Goal: Information Seeking & Learning: Learn about a topic

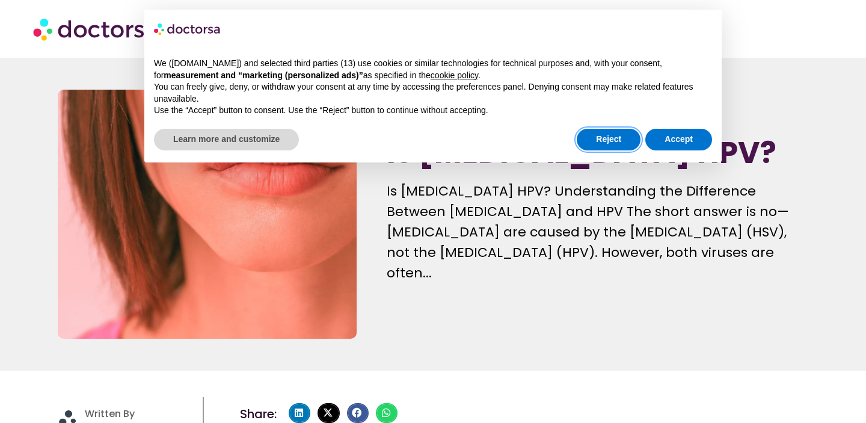
click at [604, 138] on button "Reject" at bounding box center [609, 140] width 64 height 22
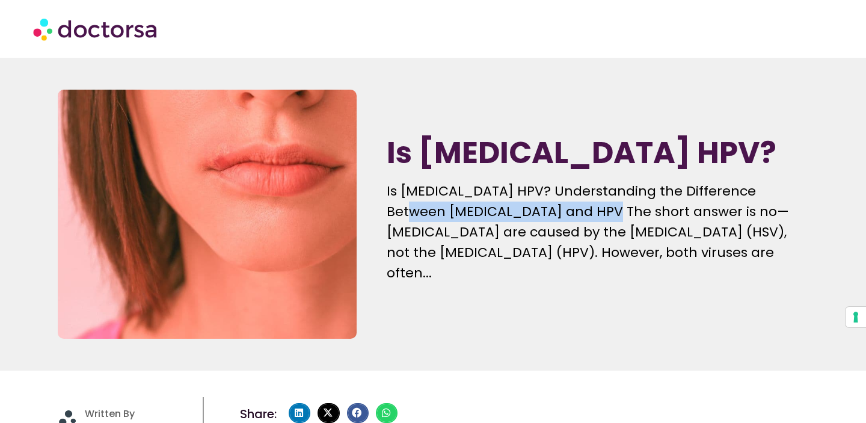
drag, startPoint x: 390, startPoint y: 223, endPoint x: 574, endPoint y: 229, distance: 183.6
click at [574, 229] on p "Is [MEDICAL_DATA] HPV? Understanding the Difference Between [MEDICAL_DATA] and …" at bounding box center [597, 232] width 421 height 102
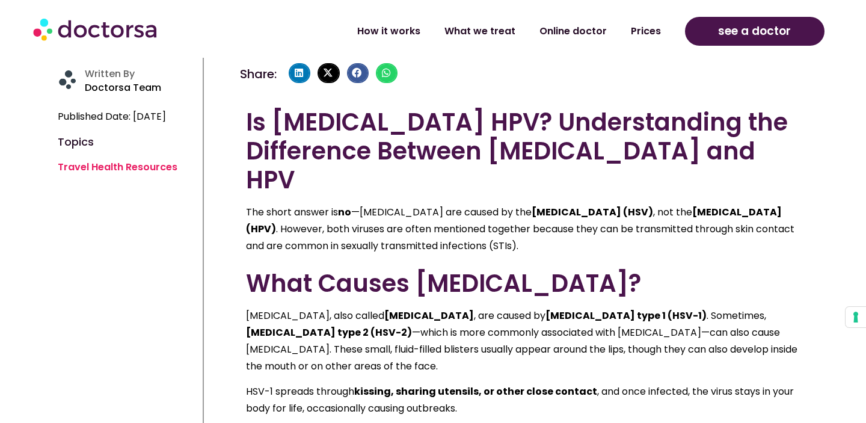
scroll to position [341, 0]
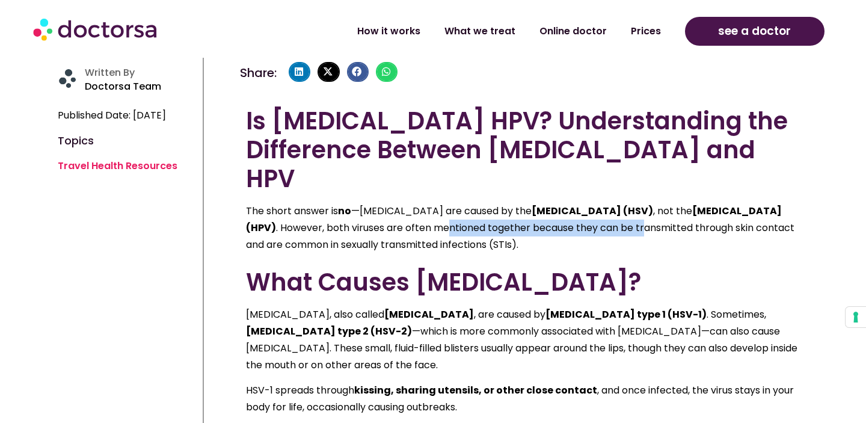
drag, startPoint x: 451, startPoint y: 197, endPoint x: 646, endPoint y: 200, distance: 195.0
click at [646, 203] on p "The short answer is no —[MEDICAL_DATA] are caused by the [MEDICAL_DATA] (HSV) ,…" at bounding box center [524, 228] width 556 height 51
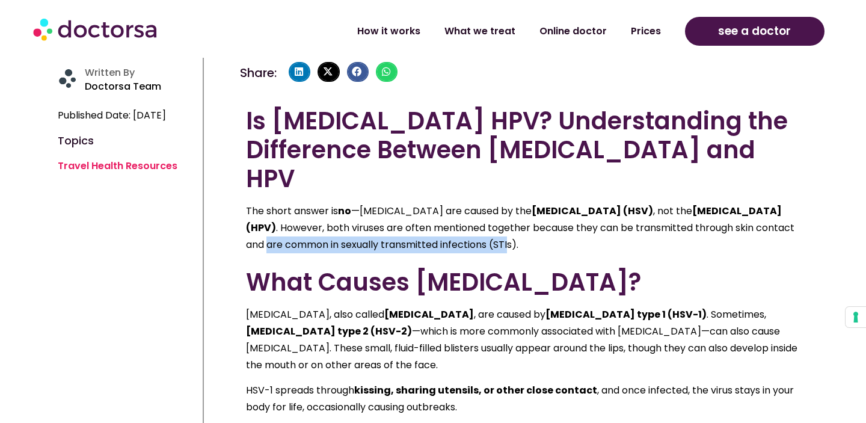
drag, startPoint x: 268, startPoint y: 218, endPoint x: 514, endPoint y: 218, distance: 245.5
click at [514, 219] on p "The short answer is no —[MEDICAL_DATA] are caused by the [MEDICAL_DATA] (HSV) ,…" at bounding box center [524, 228] width 556 height 51
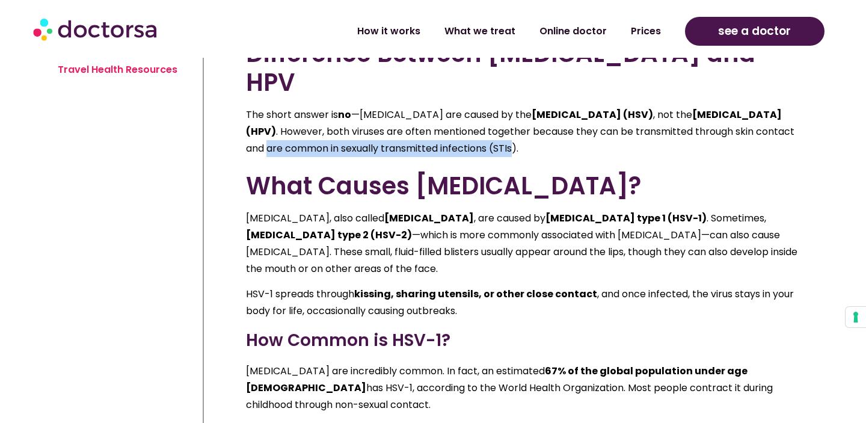
scroll to position [443, 0]
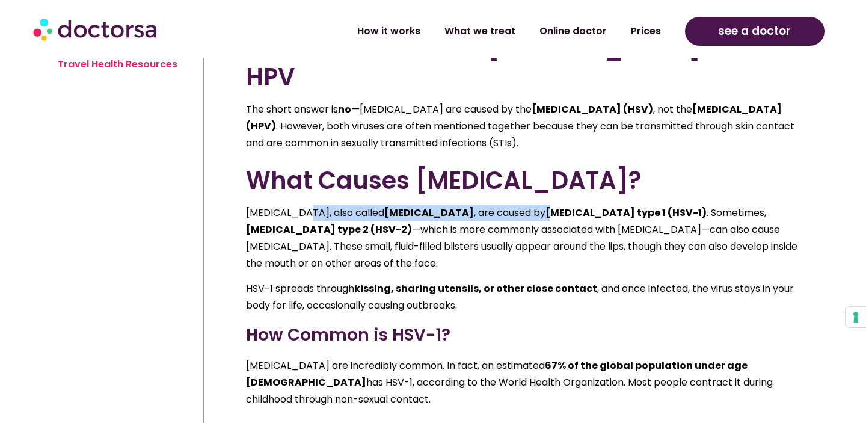
drag, startPoint x: 298, startPoint y: 184, endPoint x: 502, endPoint y: 183, distance: 204.0
click at [502, 205] on p "[MEDICAL_DATA], also called [MEDICAL_DATA] , are caused by [MEDICAL_DATA] type …" at bounding box center [524, 238] width 556 height 67
click at [546, 206] on strong "[MEDICAL_DATA] type 1 (HSV-1)" at bounding box center [626, 213] width 161 height 14
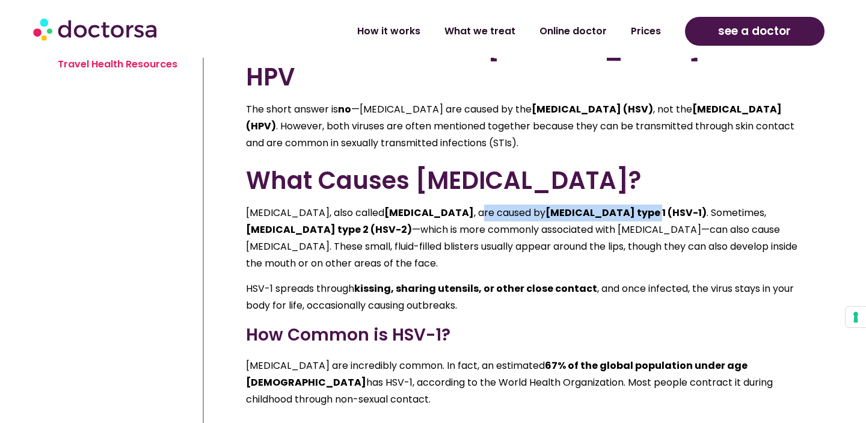
drag, startPoint x: 430, startPoint y: 182, endPoint x: 597, endPoint y: 187, distance: 167.3
click at [597, 205] on p "[MEDICAL_DATA], also called [MEDICAL_DATA] , are caused by [MEDICAL_DATA] type …" at bounding box center [524, 238] width 556 height 67
click at [597, 206] on strong "[MEDICAL_DATA] type 1 (HSV-1)" at bounding box center [626, 213] width 161 height 14
drag, startPoint x: 498, startPoint y: 184, endPoint x: 637, endPoint y: 191, distance: 139.8
click at [637, 205] on p "[MEDICAL_DATA], also called [MEDICAL_DATA] , are caused by [MEDICAL_DATA] type …" at bounding box center [524, 238] width 556 height 67
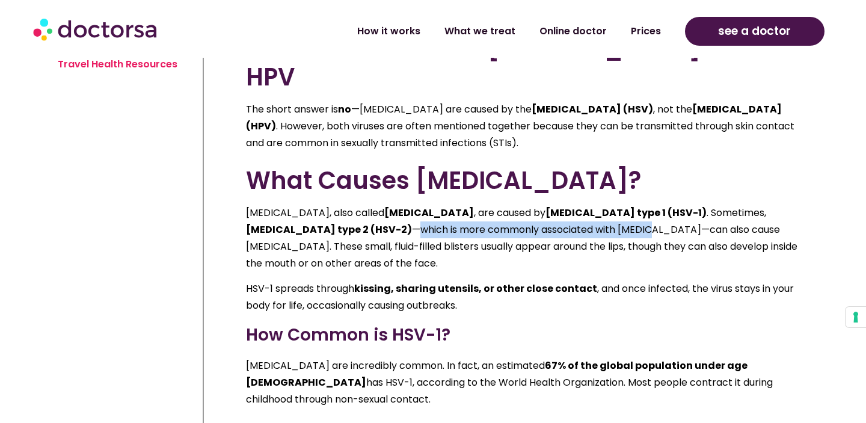
drag, startPoint x: 394, startPoint y: 200, endPoint x: 625, endPoint y: 204, distance: 231.1
click at [625, 205] on p "[MEDICAL_DATA], also called [MEDICAL_DATA] , are caused by [MEDICAL_DATA] type …" at bounding box center [524, 238] width 556 height 67
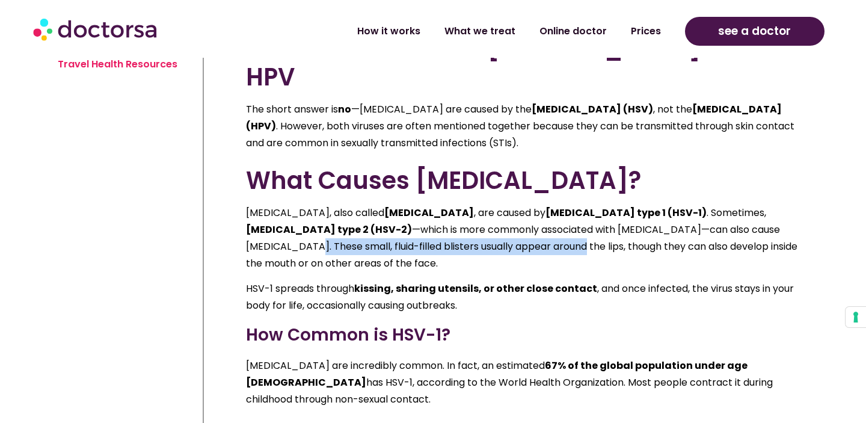
drag, startPoint x: 284, startPoint y: 215, endPoint x: 559, endPoint y: 220, distance: 275.0
click at [559, 220] on p "[MEDICAL_DATA], also called [MEDICAL_DATA] , are caused by [MEDICAL_DATA] type …" at bounding box center [524, 238] width 556 height 67
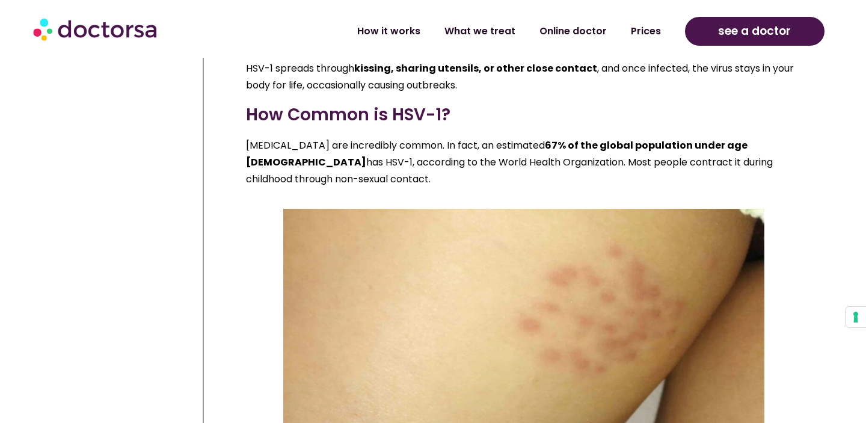
scroll to position [664, 0]
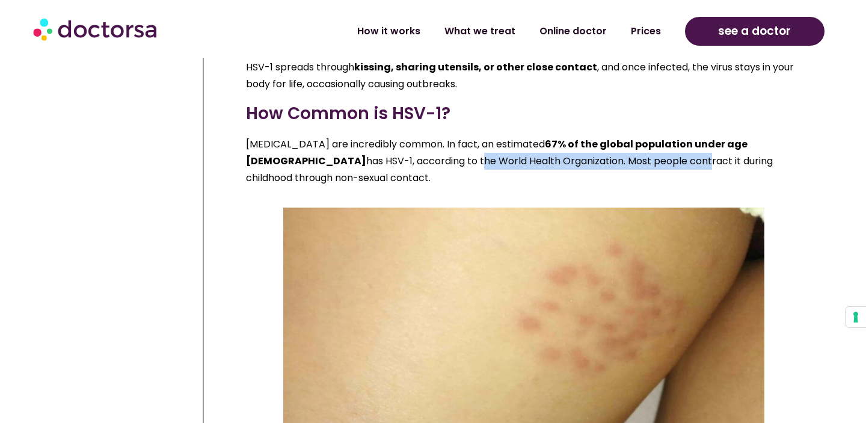
drag, startPoint x: 310, startPoint y: 132, endPoint x: 541, endPoint y: 133, distance: 230.4
click at [541, 136] on p "[MEDICAL_DATA] are incredibly common. In fact, an estimated 67% of the global p…" at bounding box center [524, 161] width 556 height 51
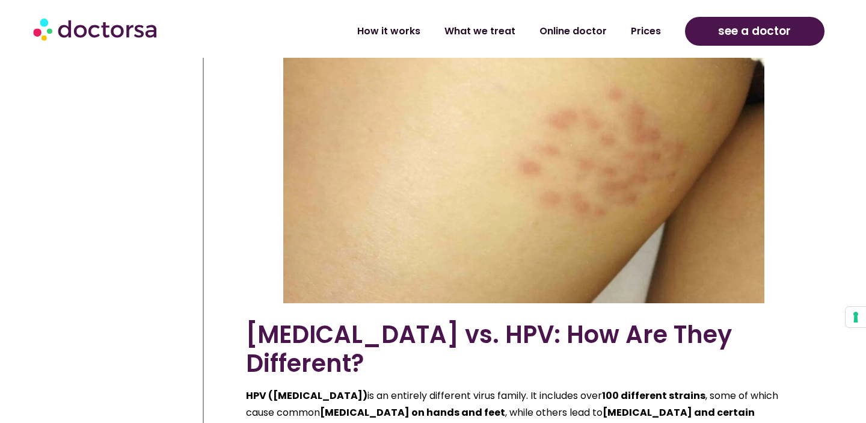
scroll to position [856, 0]
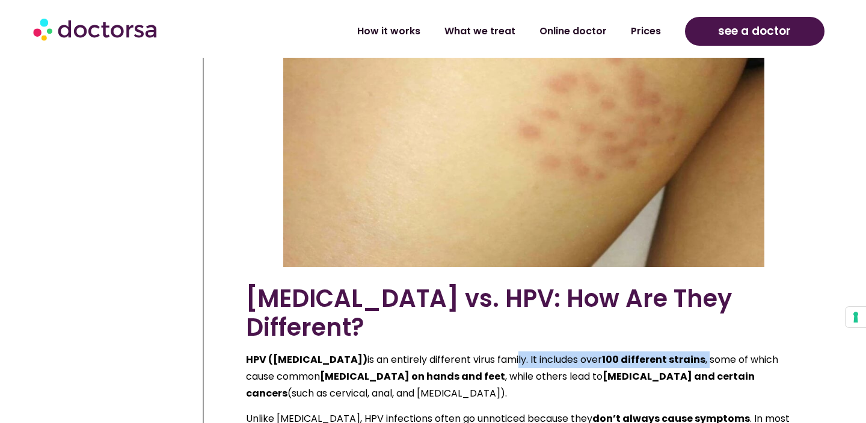
drag, startPoint x: 540, startPoint y: 291, endPoint x: 738, endPoint y: 290, distance: 198.6
click at [739, 351] on p "HPV ([MEDICAL_DATA]) is an entirely different virus family. It includes over 10…" at bounding box center [524, 376] width 556 height 51
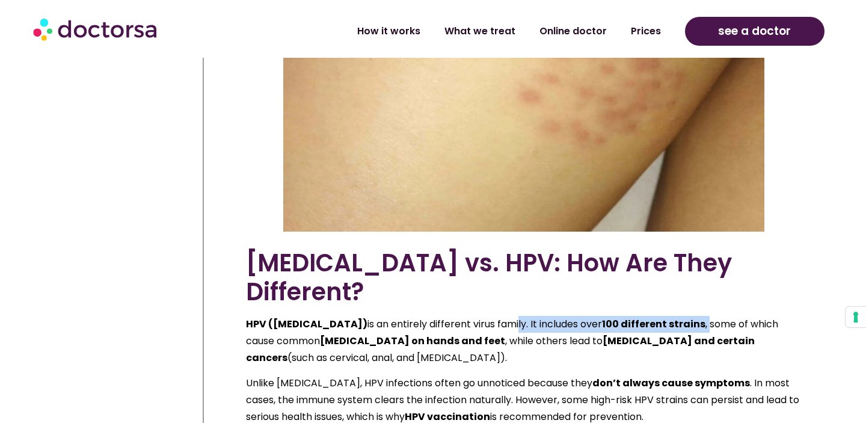
scroll to position [897, 0]
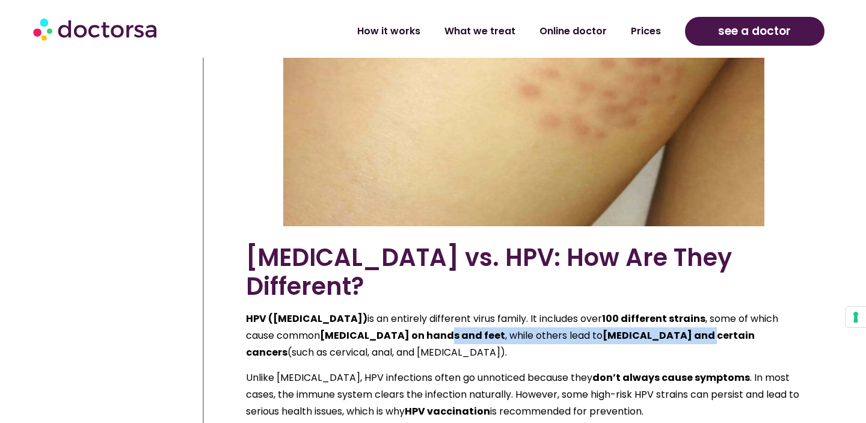
drag, startPoint x: 471, startPoint y: 256, endPoint x: 667, endPoint y: 267, distance: 197.1
click at [668, 310] on p "HPV ([MEDICAL_DATA]) is an entirely different virus family. It includes over 10…" at bounding box center [524, 335] width 556 height 51
click at [667, 329] on strong "[MEDICAL_DATA] and certain cancers" at bounding box center [500, 344] width 509 height 31
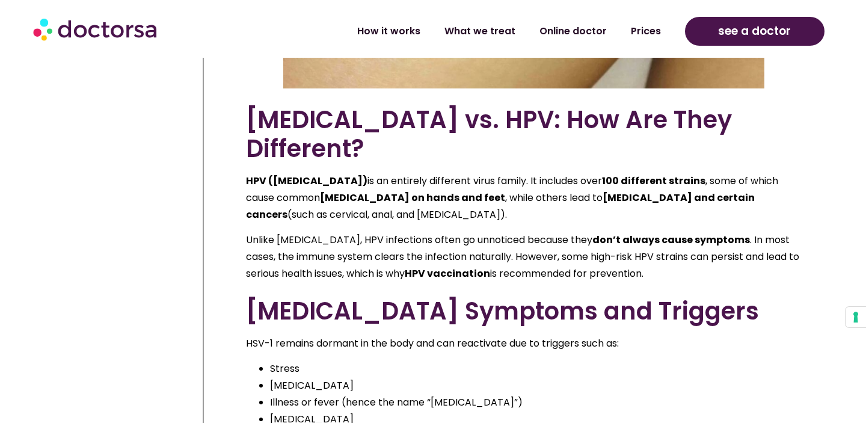
scroll to position [1036, 0]
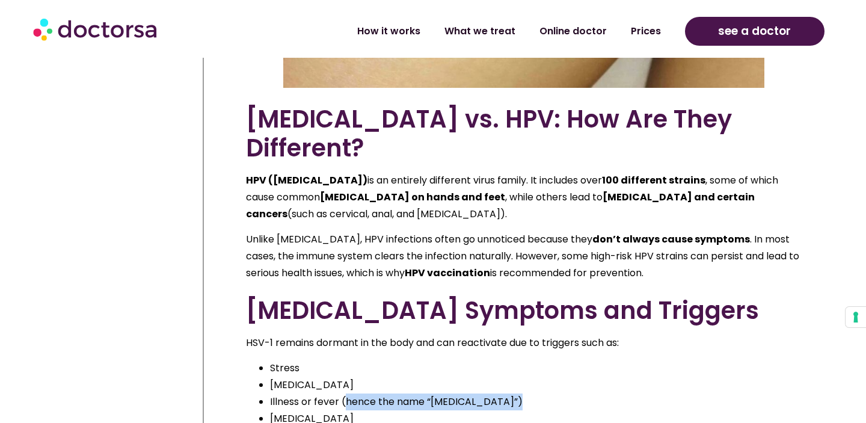
drag, startPoint x: 346, startPoint y: 326, endPoint x: 498, endPoint y: 326, distance: 152.2
click at [499, 394] on li "Illness or fever (hence the name “[MEDICAL_DATA]”)" at bounding box center [536, 402] width 532 height 17
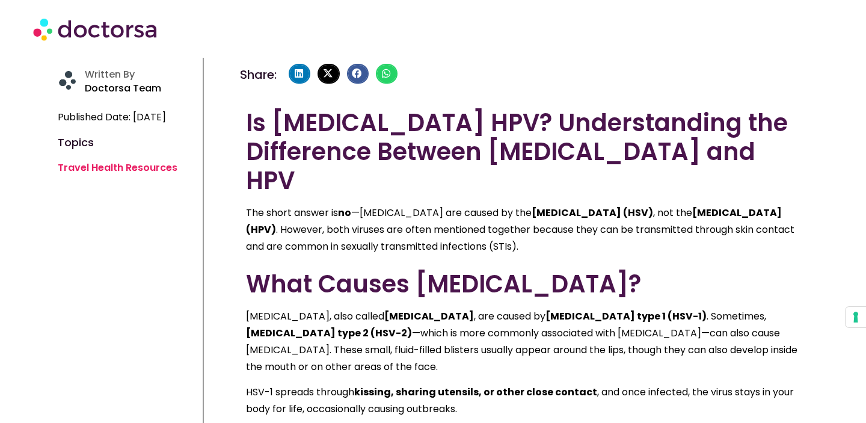
scroll to position [0, 0]
